Goal: Task Accomplishment & Management: Complete application form

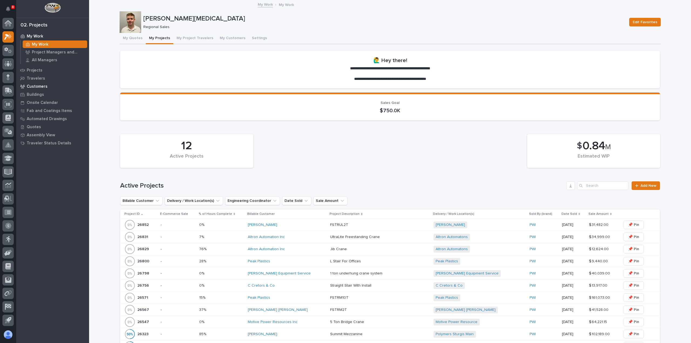
click at [42, 89] on p "Customers" at bounding box center [37, 86] width 21 height 5
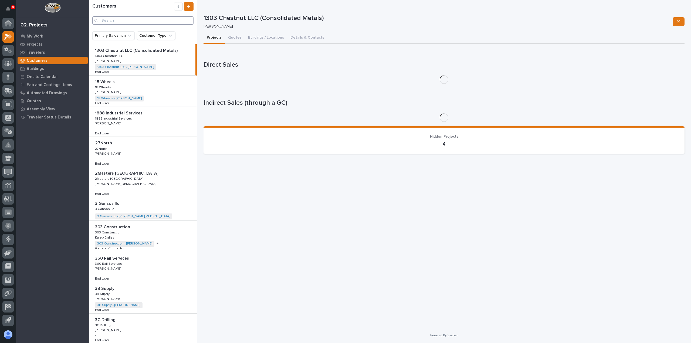
click at [158, 20] on input "Search" at bounding box center [142, 20] width 101 height 9
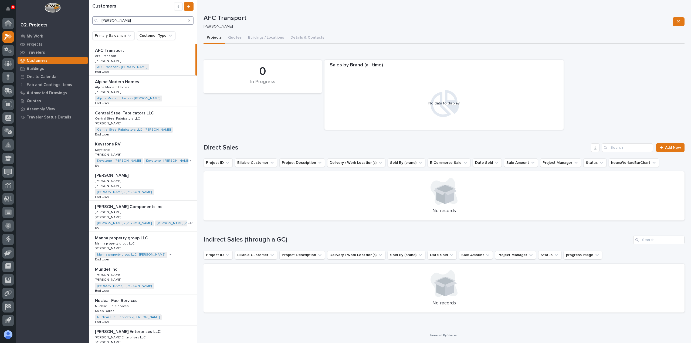
click at [155, 21] on input "[PERSON_NAME]" at bounding box center [142, 20] width 101 height 9
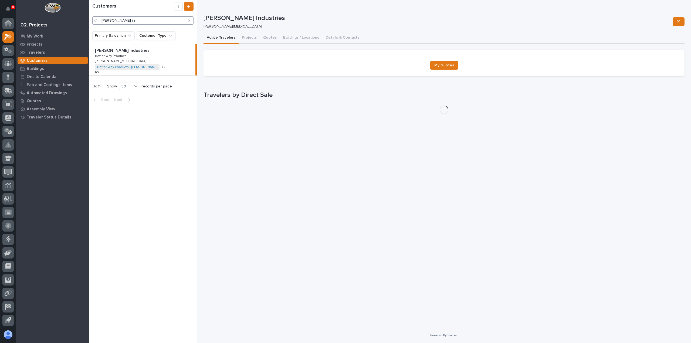
type input "[PERSON_NAME] in"
click at [147, 58] on div "[PERSON_NAME] Industries [PERSON_NAME] Industries Better Way Products Better Wa…" at bounding box center [142, 59] width 106 height 31
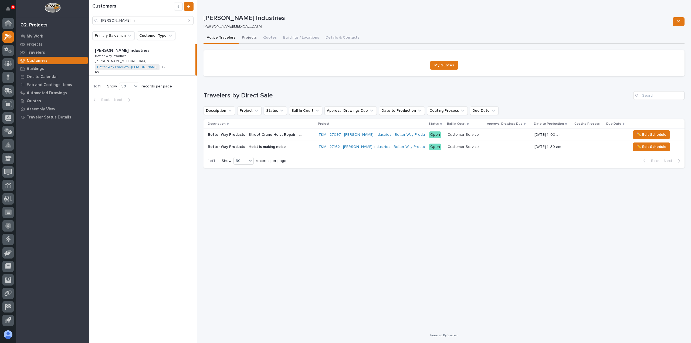
click at [251, 37] on button "Projects" at bounding box center [249, 37] width 21 height 11
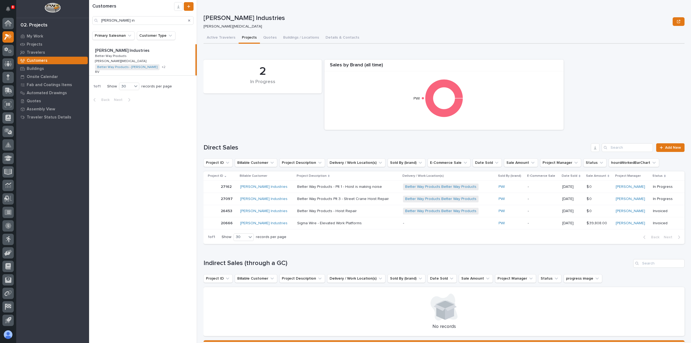
click at [190, 20] on icon "Search" at bounding box center [189, 20] width 2 height 2
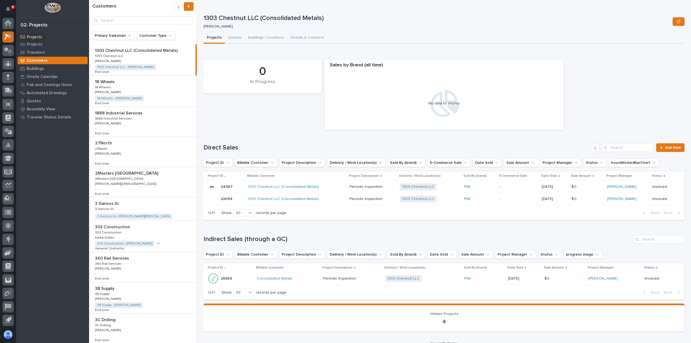
click at [10, 38] on icon at bounding box center [9, 35] width 5 height 5
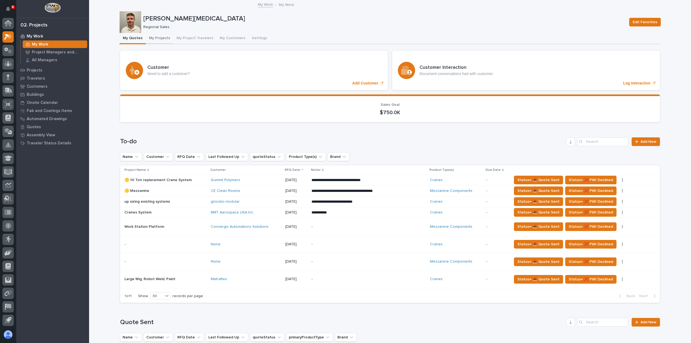
click at [159, 39] on button "My Projects" at bounding box center [160, 38] width 28 height 11
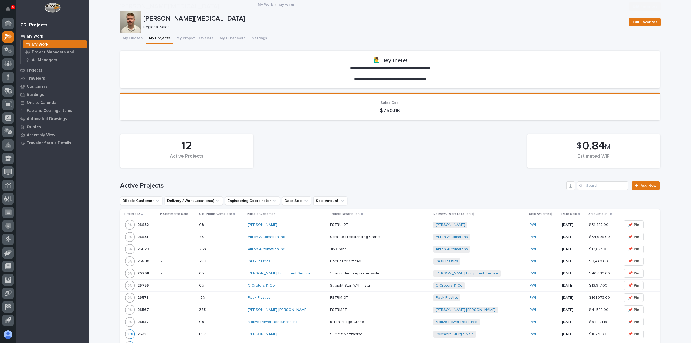
scroll to position [162, 0]
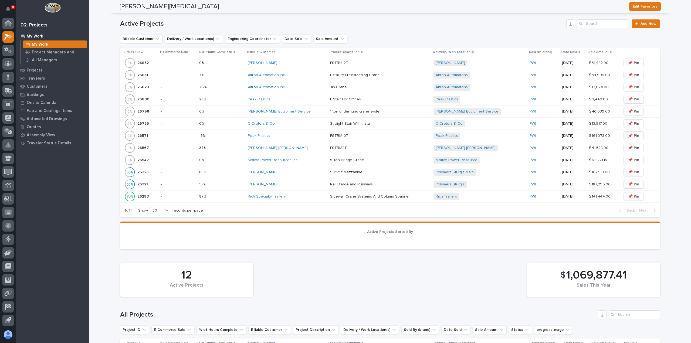
click at [305, 77] on div "Altron Automation Inc" at bounding box center [287, 75] width 78 height 5
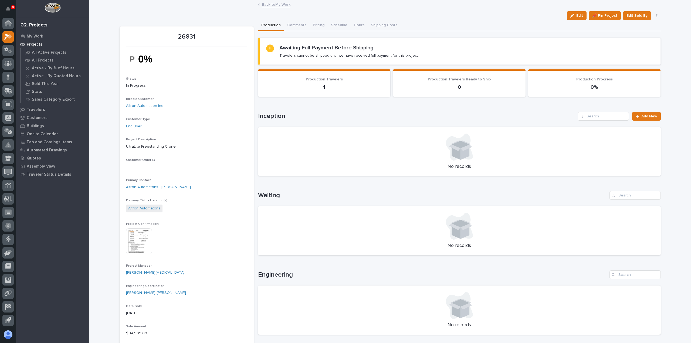
click at [275, 6] on link "Back to My Work" at bounding box center [276, 4] width 29 height 6
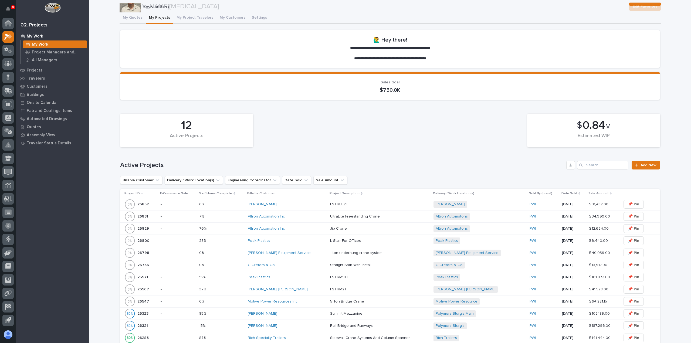
scroll to position [81, 0]
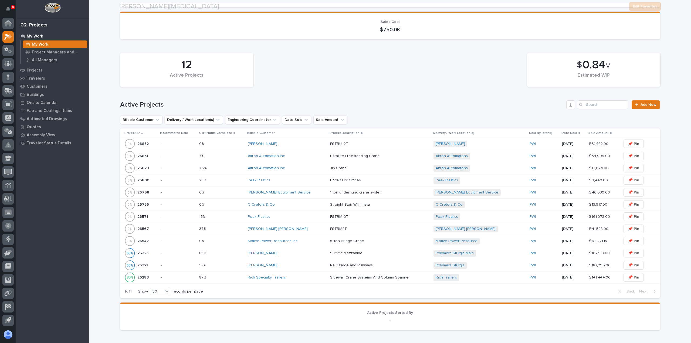
click at [291, 144] on div "[PERSON_NAME]" at bounding box center [287, 144] width 78 height 5
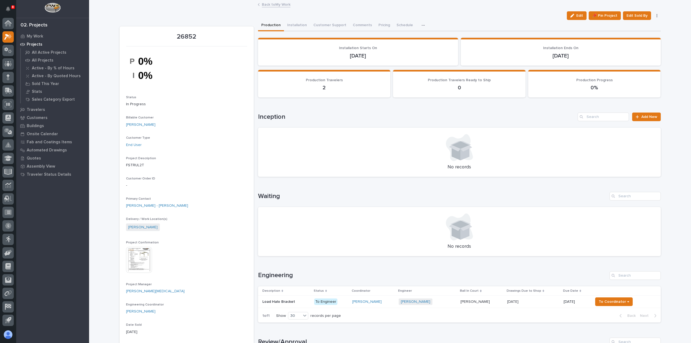
click at [270, 5] on link "Back to My Work" at bounding box center [276, 4] width 29 height 6
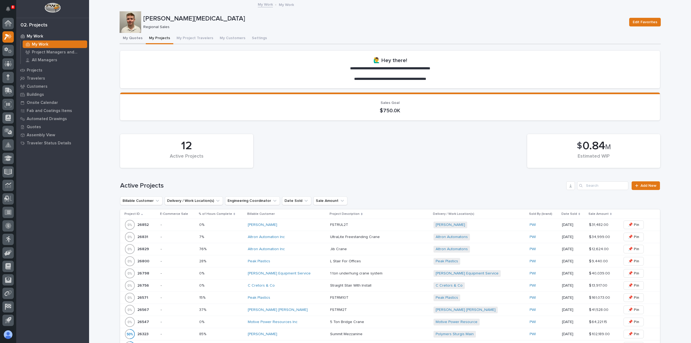
click at [131, 37] on button "My Quotes" at bounding box center [133, 38] width 26 height 11
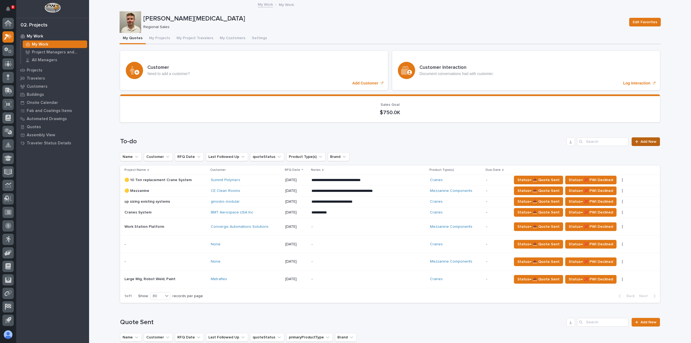
click at [643, 139] on link "Add New" at bounding box center [645, 141] width 28 height 9
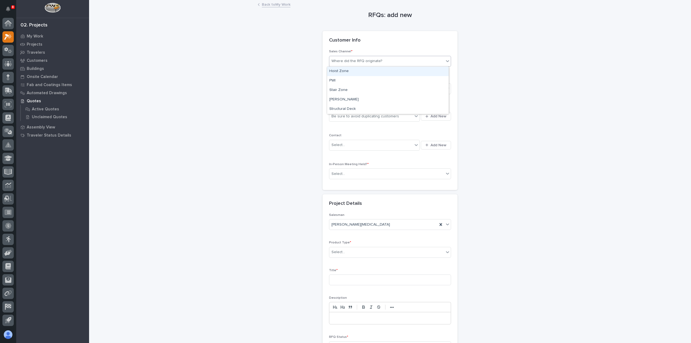
click at [383, 63] on div "Where did the RFQ originate?" at bounding box center [386, 61] width 115 height 9
click at [383, 80] on div "PWI" at bounding box center [387, 80] width 121 height 9
click at [383, 86] on div "Select..." at bounding box center [386, 88] width 115 height 9
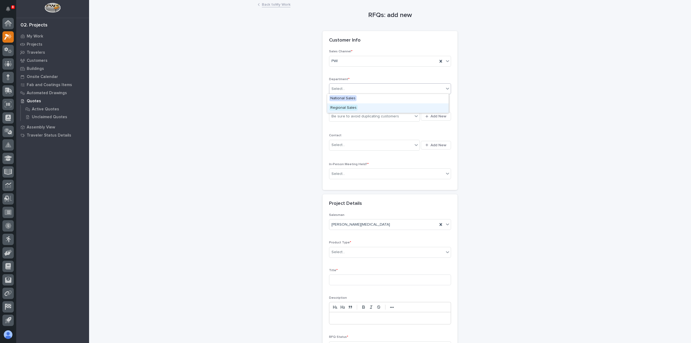
click at [384, 105] on div "Regional Sales" at bounding box center [387, 107] width 121 height 9
click at [378, 116] on div "Be sure to avoid duplicating customers" at bounding box center [364, 117] width 67 height 6
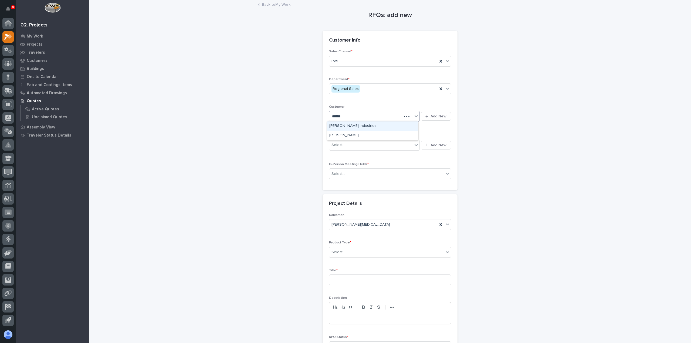
type input "*******"
click at [361, 128] on div "[PERSON_NAME] Industries" at bounding box center [372, 125] width 91 height 9
click at [361, 143] on div "Select..." at bounding box center [370, 145] width 83 height 9
type input "*********"
click at [427, 148] on button "Add New" at bounding box center [436, 145] width 30 height 9
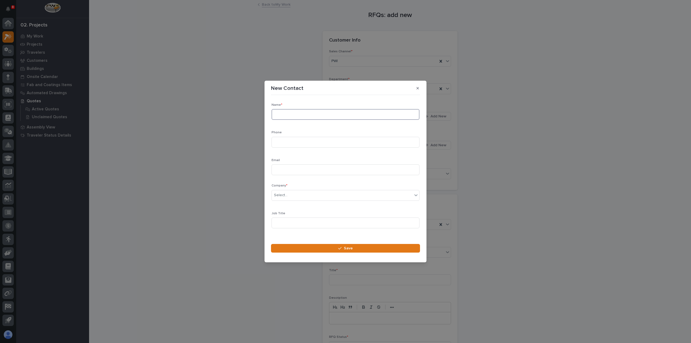
click at [309, 115] on input at bounding box center [345, 114] width 148 height 11
type input "[PERSON_NAME]"
click at [314, 146] on input at bounding box center [345, 142] width 148 height 11
paste input "5748492240"
type input "5748492240"
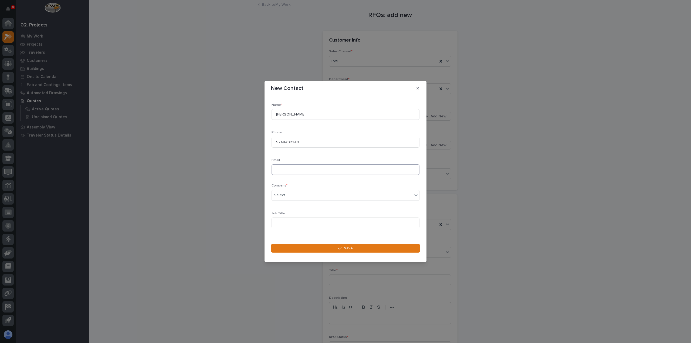
click at [301, 171] on input at bounding box center [345, 169] width 148 height 11
type input "[EMAIL_ADDRESS][DOMAIN_NAME]"
click at [308, 196] on div "Select..." at bounding box center [342, 195] width 141 height 9
type input "*******"
click at [310, 205] on div "[PERSON_NAME] Industries" at bounding box center [343, 205] width 143 height 9
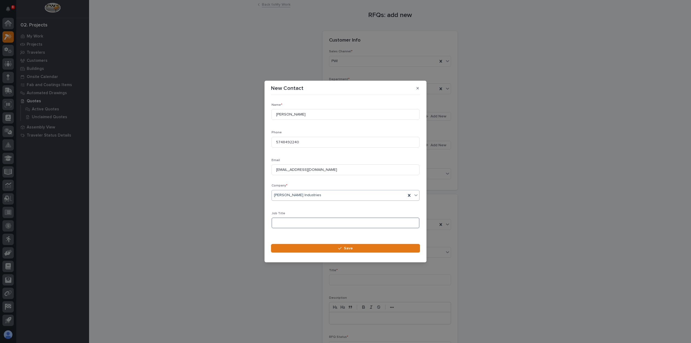
click at [310, 223] on input at bounding box center [345, 222] width 148 height 11
type input "Director of facilities"
click at [321, 245] on button "Save" at bounding box center [345, 248] width 149 height 9
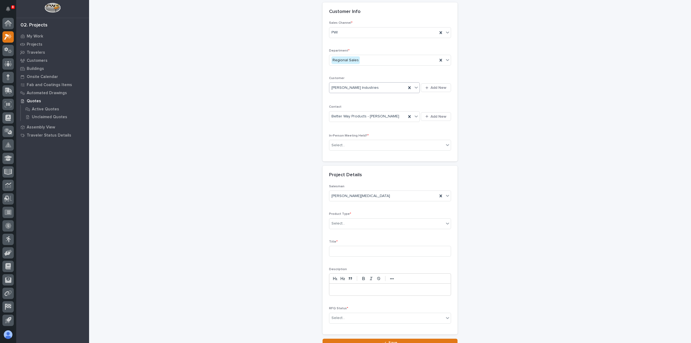
scroll to position [73, 0]
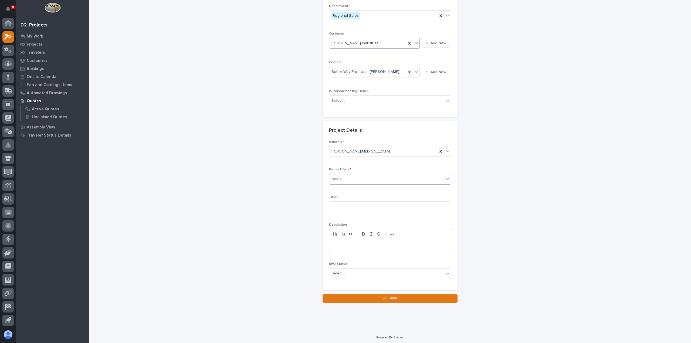
click at [387, 177] on div "Select..." at bounding box center [386, 179] width 115 height 9
click at [371, 206] on div "Custom" at bounding box center [387, 206] width 121 height 9
click at [366, 208] on input at bounding box center [390, 206] width 122 height 11
type input "Ladders and Fall Protection"
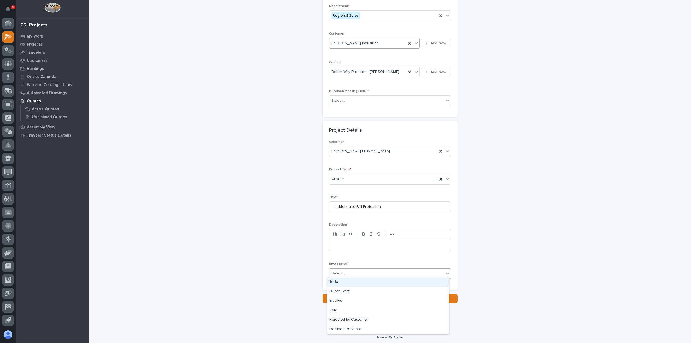
drag, startPoint x: 362, startPoint y: 274, endPoint x: 362, endPoint y: 281, distance: 6.2
click at [362, 275] on div "Select..." at bounding box center [386, 273] width 115 height 9
click at [361, 283] on div "Todo" at bounding box center [387, 281] width 121 height 9
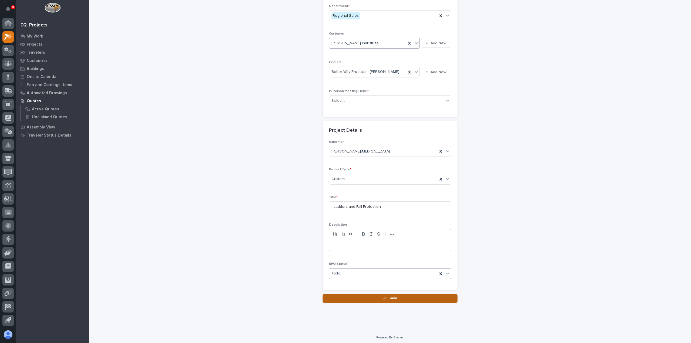
click at [365, 294] on button "Save" at bounding box center [389, 298] width 135 height 9
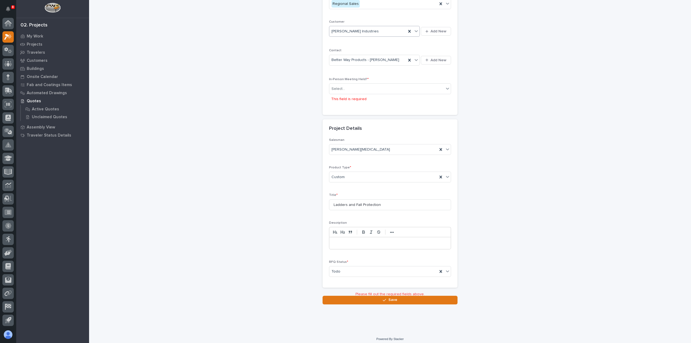
scroll to position [87, 0]
click at [355, 87] on div "Select..." at bounding box center [386, 87] width 115 height 9
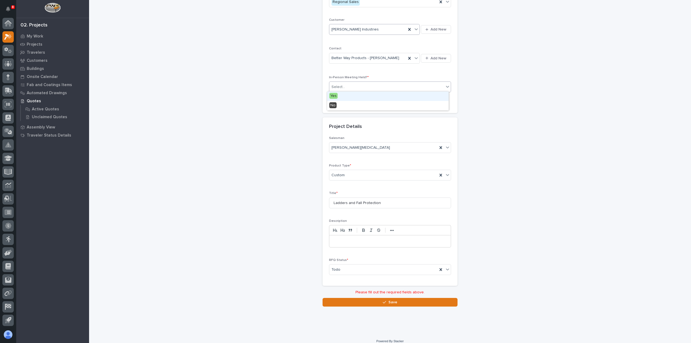
click at [352, 96] on div "Yes" at bounding box center [387, 95] width 121 height 9
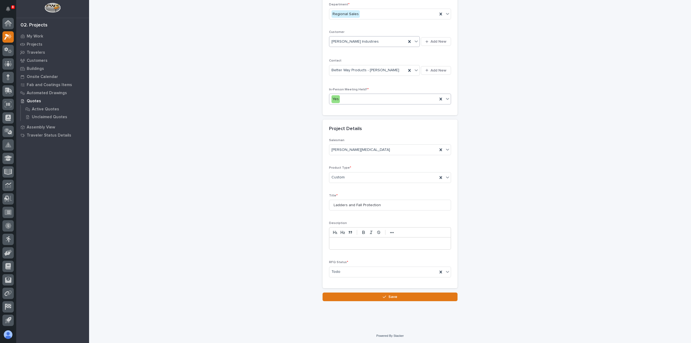
scroll to position [73, 0]
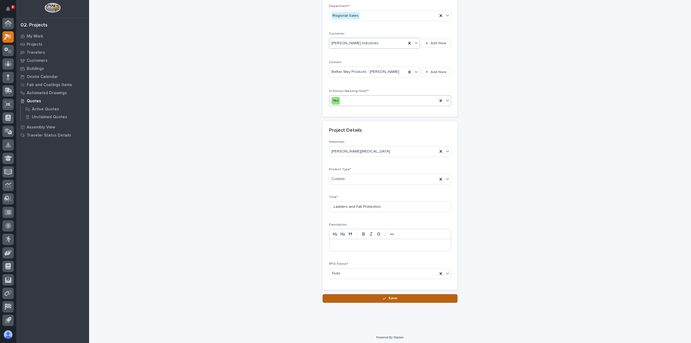
click at [414, 297] on button "Save" at bounding box center [389, 298] width 135 height 9
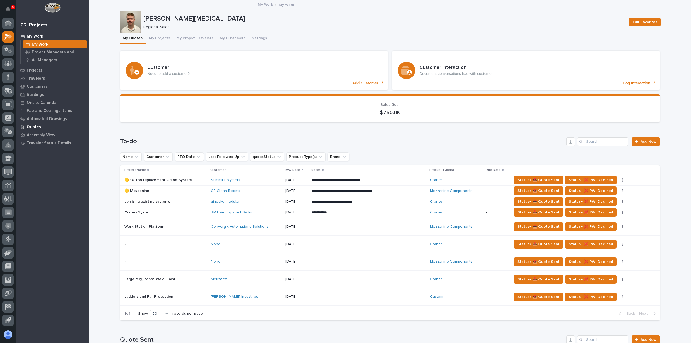
click at [36, 126] on p "Quotes" at bounding box center [34, 127] width 14 height 5
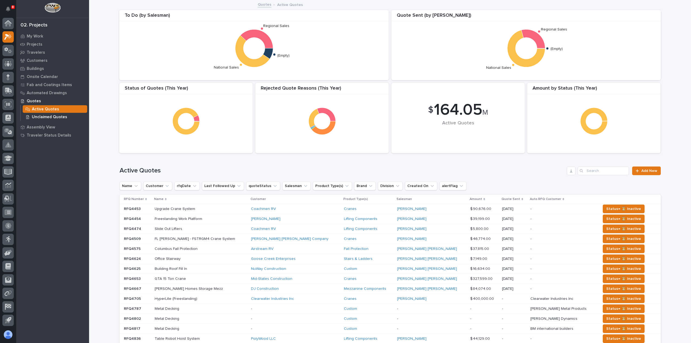
click at [55, 116] on p "Unclaimed Quotes" at bounding box center [49, 117] width 35 height 5
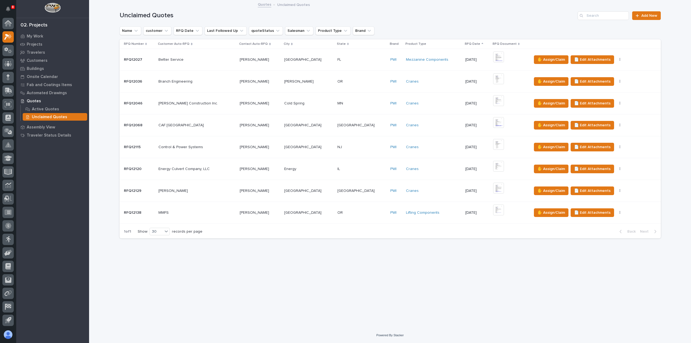
click at [278, 175] on td "[PERSON_NAME] [PERSON_NAME]" at bounding box center [259, 169] width 45 height 22
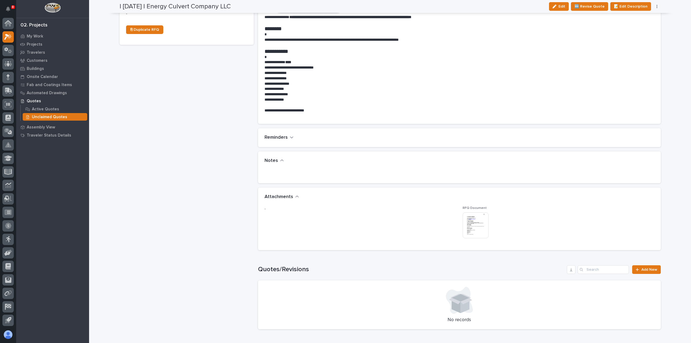
scroll to position [243, 0]
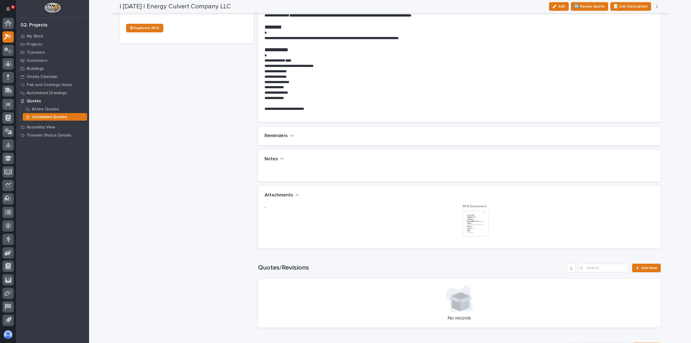
click at [471, 219] on img at bounding box center [475, 224] width 26 height 26
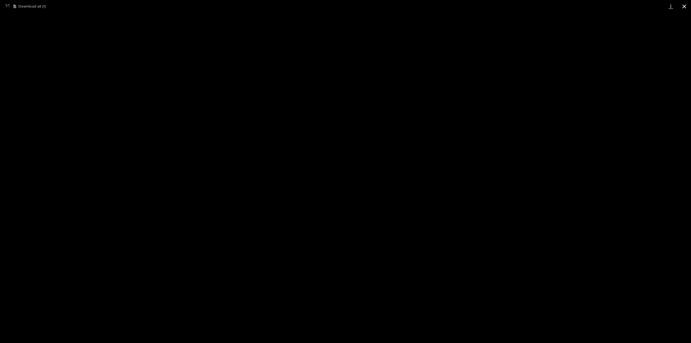
click at [684, 4] on button "Close gallery" at bounding box center [683, 6] width 13 height 13
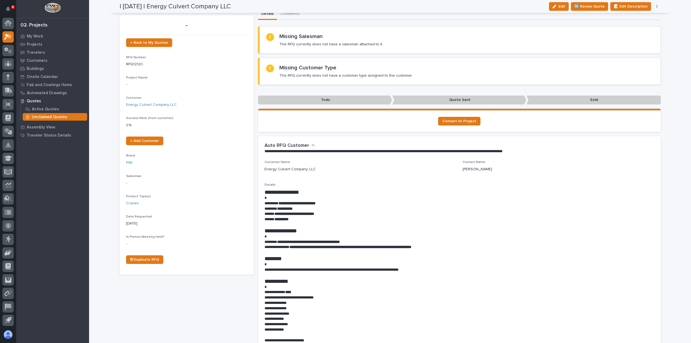
scroll to position [0, 0]
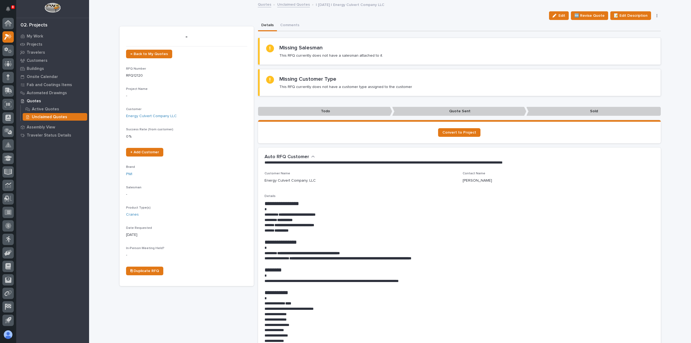
click at [654, 15] on button "button" at bounding box center [657, 16] width 8 height 4
click at [644, 46] on button "✋ Assign/Claim" at bounding box center [634, 43] width 48 height 9
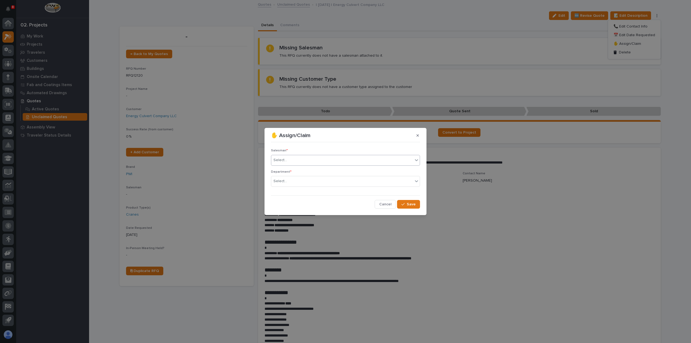
click at [338, 164] on div "Select..." at bounding box center [342, 160] width 142 height 9
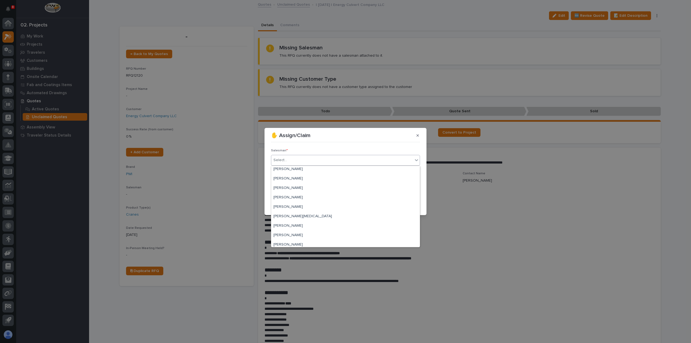
scroll to position [108, 0]
click at [336, 204] on div "[PERSON_NAME][MEDICAL_DATA]" at bounding box center [345, 204] width 148 height 9
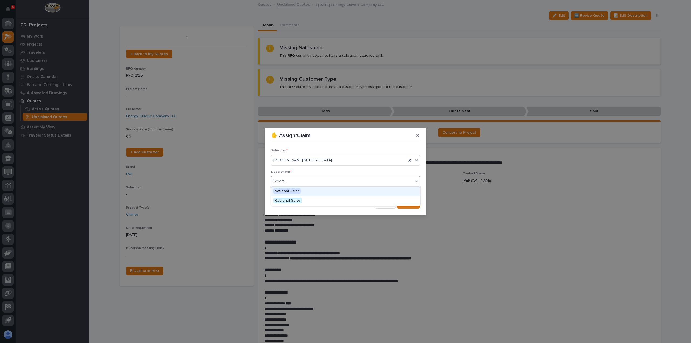
click at [386, 182] on div "Select..." at bounding box center [342, 181] width 142 height 9
click at [383, 199] on div "Regional Sales" at bounding box center [345, 200] width 148 height 9
click at [410, 202] on span "Save" at bounding box center [411, 204] width 9 height 5
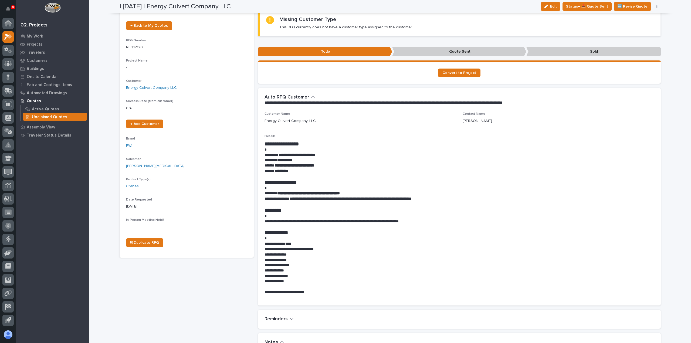
scroll to position [0, 0]
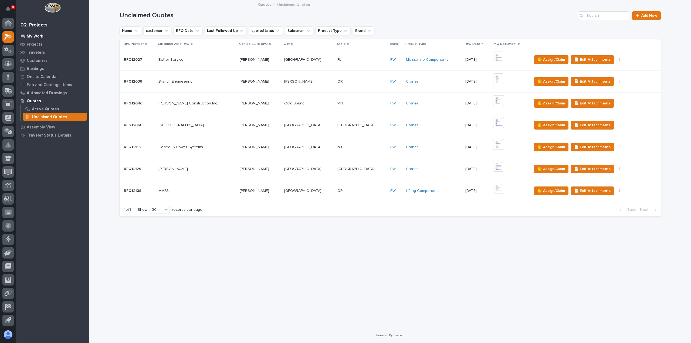
click at [36, 39] on div "My Work" at bounding box center [53, 36] width 70 height 8
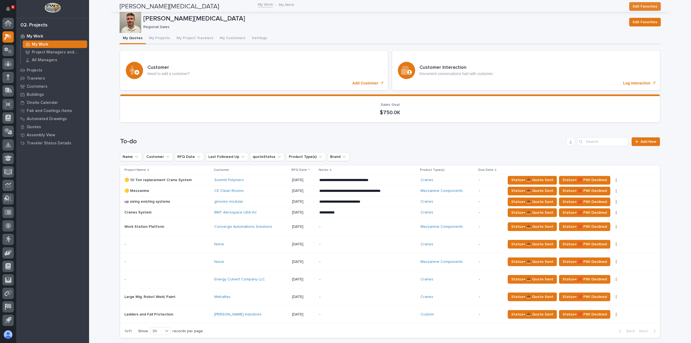
scroll to position [135, 0]
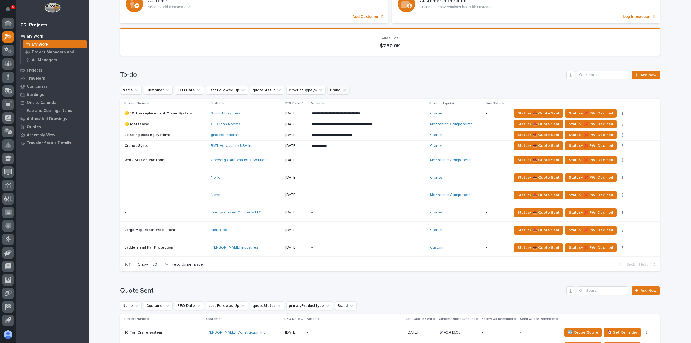
scroll to position [108, 0]
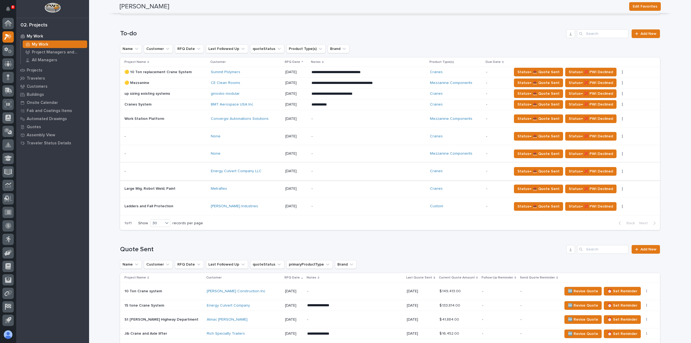
click at [618, 171] on button "button" at bounding box center [622, 171] width 8 height 4
click at [601, 197] on span "Status→ ⏳ Inactive" at bounding box center [596, 198] width 33 height 6
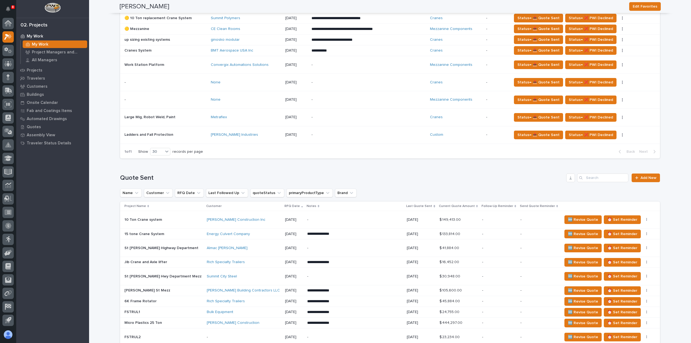
scroll to position [54, 0]
